Goal: Obtain resource: Download file/media

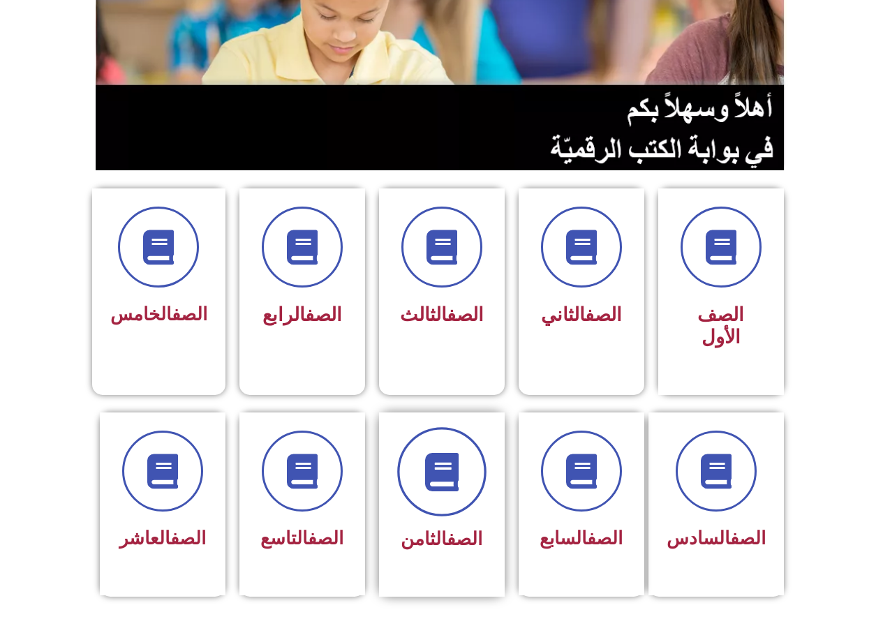
scroll to position [209, 0]
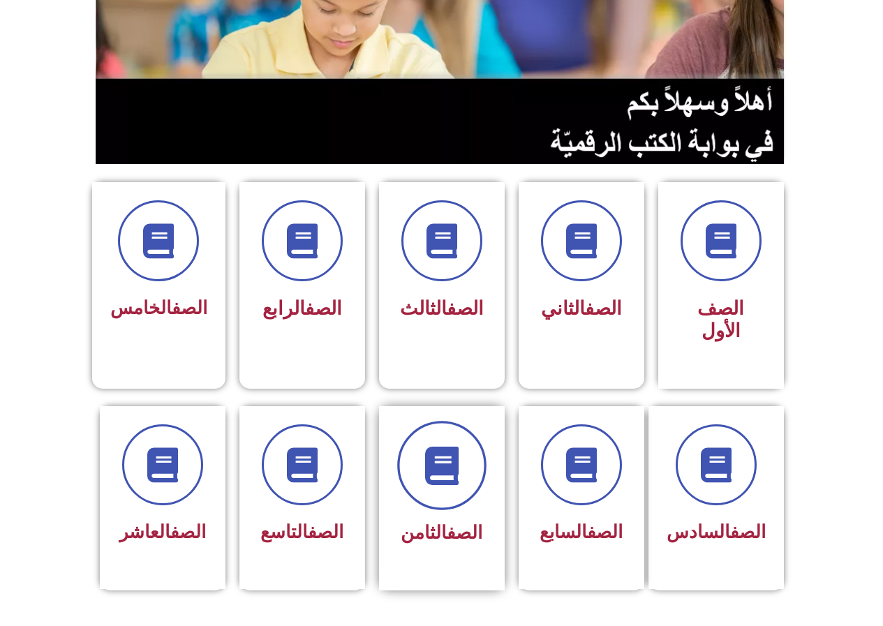
click at [457, 464] on span at bounding box center [441, 465] width 89 height 89
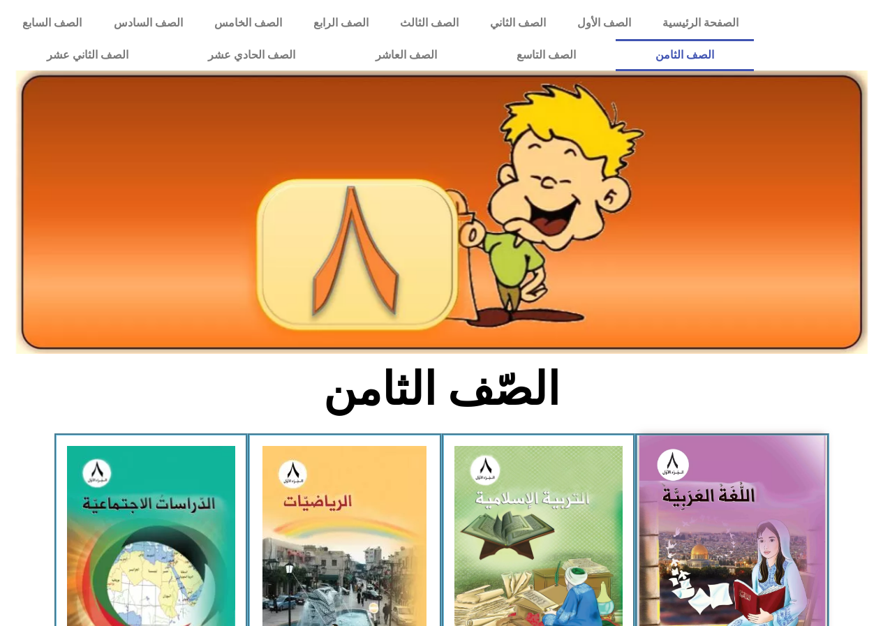
click at [777, 520] on img at bounding box center [733, 550] width 186 height 228
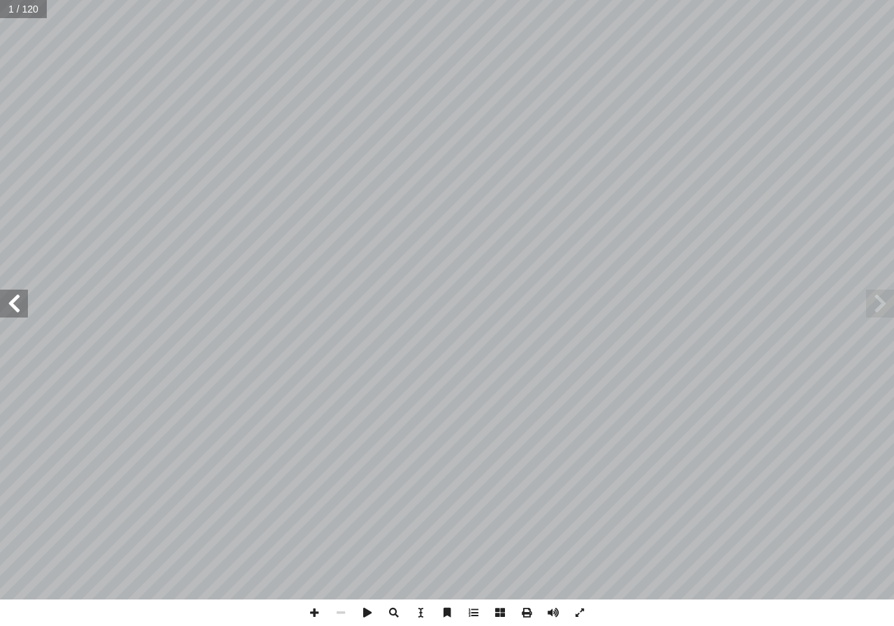
click at [18, 307] on span at bounding box center [14, 304] width 28 height 28
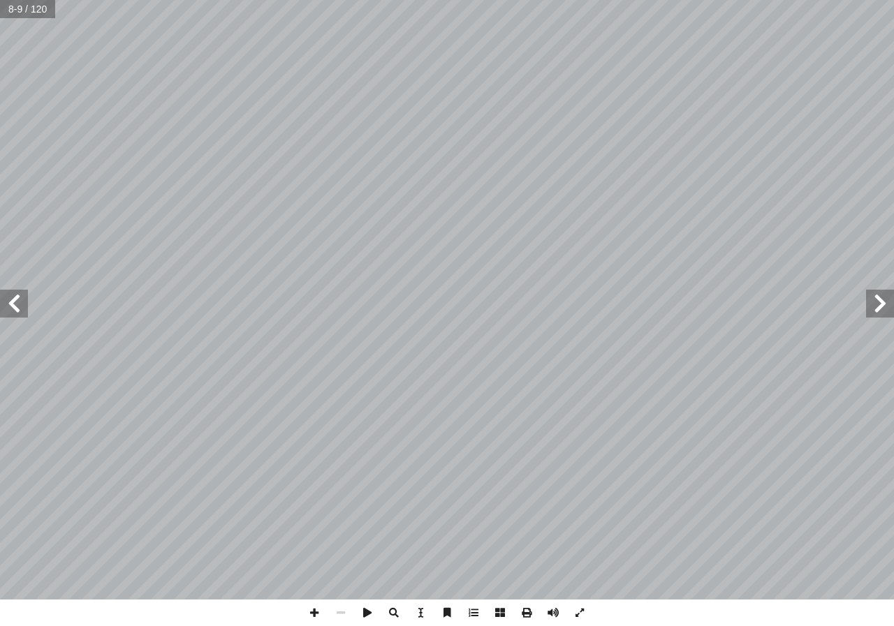
click at [17, 307] on span at bounding box center [14, 304] width 28 height 28
click at [881, 316] on span at bounding box center [880, 304] width 28 height 28
click at [12, 305] on span at bounding box center [14, 304] width 28 height 28
click at [874, 311] on span at bounding box center [880, 304] width 28 height 28
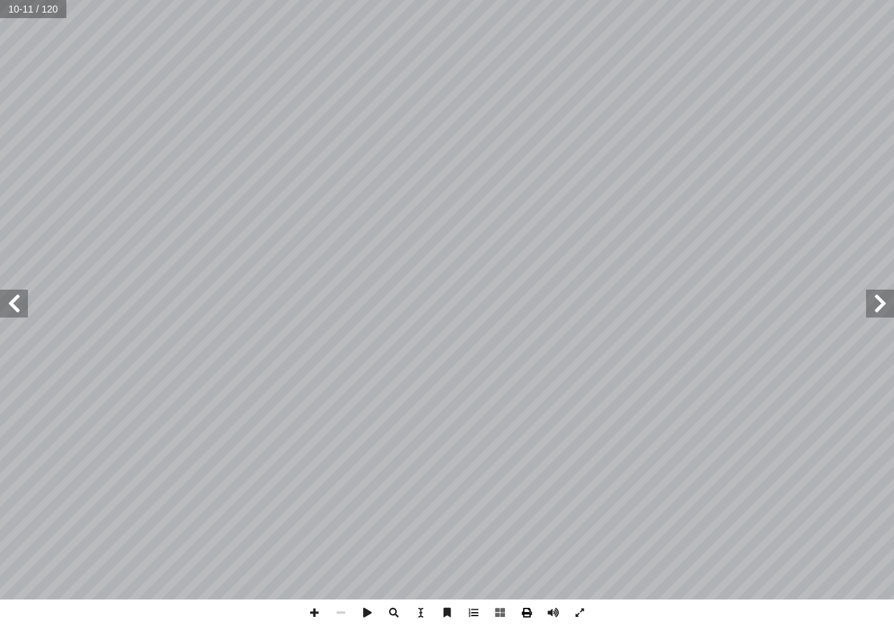
click at [525, 617] on span at bounding box center [526, 613] width 27 height 27
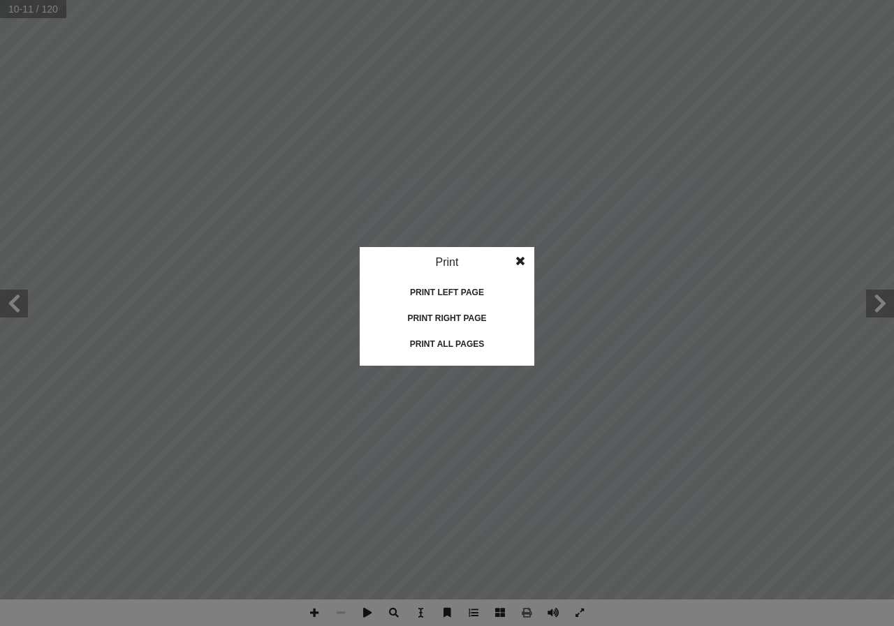
click at [452, 346] on div "Print all pages" at bounding box center [447, 344] width 140 height 22
